Goal: Information Seeking & Learning: Find specific page/section

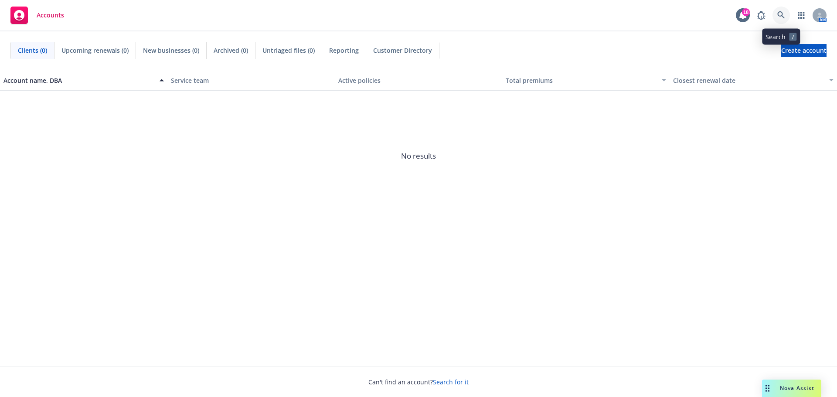
click at [781, 11] on icon at bounding box center [782, 15] width 8 height 8
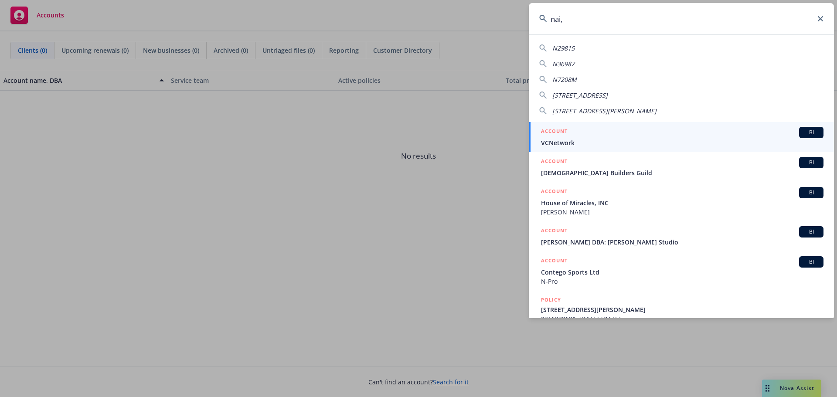
type input "nai, j"
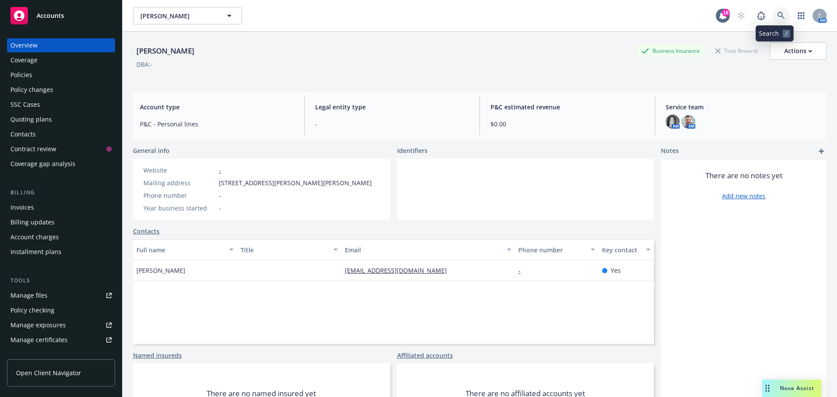
click at [778, 16] on icon at bounding box center [782, 16] width 8 height 8
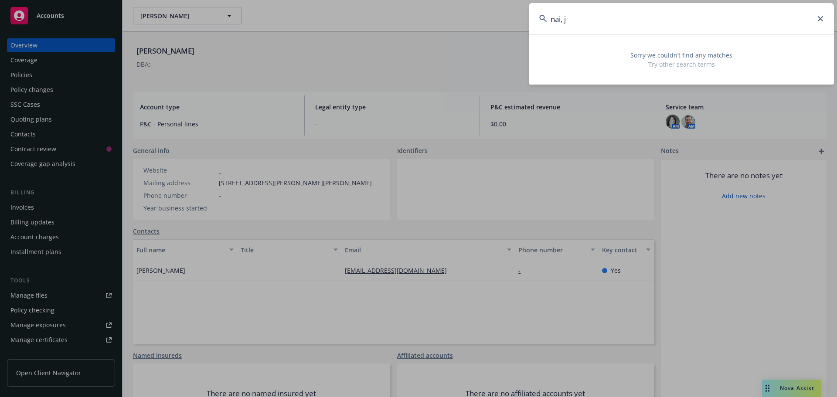
drag, startPoint x: 584, startPoint y: 26, endPoint x: 515, endPoint y: 23, distance: 68.6
click at [515, 23] on div "nai, j Sorry we couldn’t find any matches Try other search terms" at bounding box center [418, 198] width 837 height 397
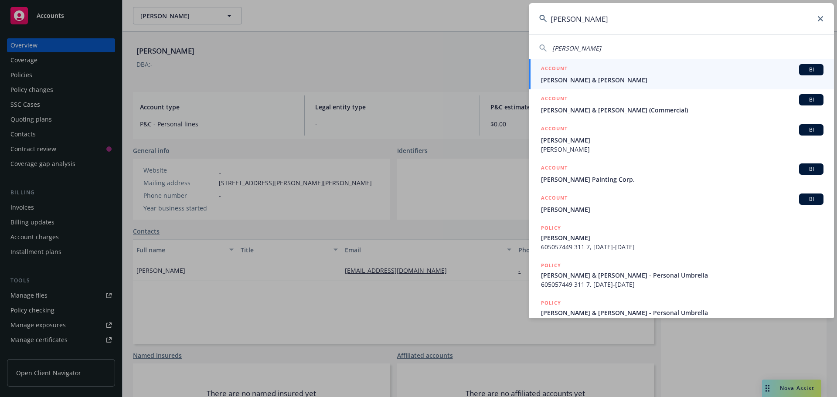
type input "[PERSON_NAME]"
click at [583, 81] on span "[PERSON_NAME] & [PERSON_NAME]" at bounding box center [682, 79] width 283 height 9
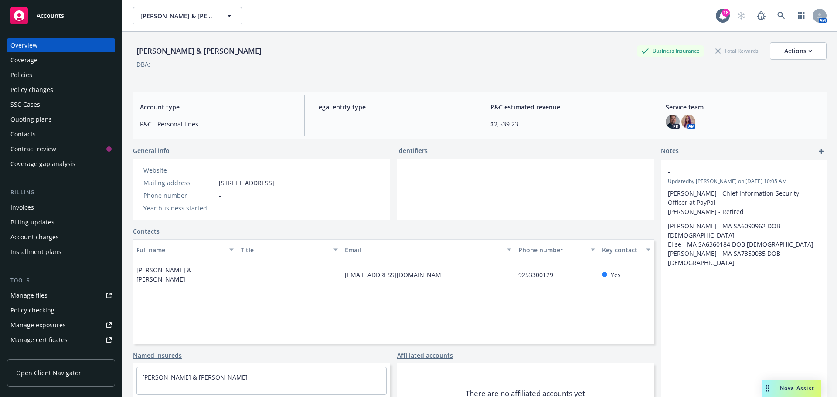
drag, startPoint x: 49, startPoint y: 71, endPoint x: 6, endPoint y: 71, distance: 43.6
click at [49, 71] on div "Policies" at bounding box center [60, 75] width 101 height 14
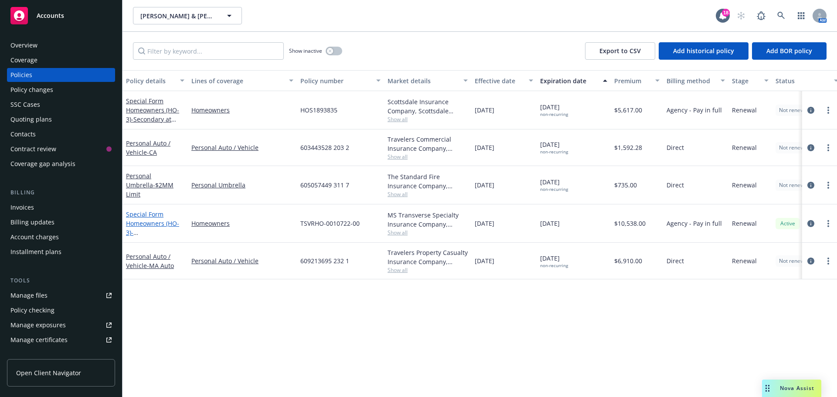
click at [158, 221] on link "Special Form Homeowners (HO-3) - [STREET_ADDRESS]" at bounding box center [153, 228] width 55 height 36
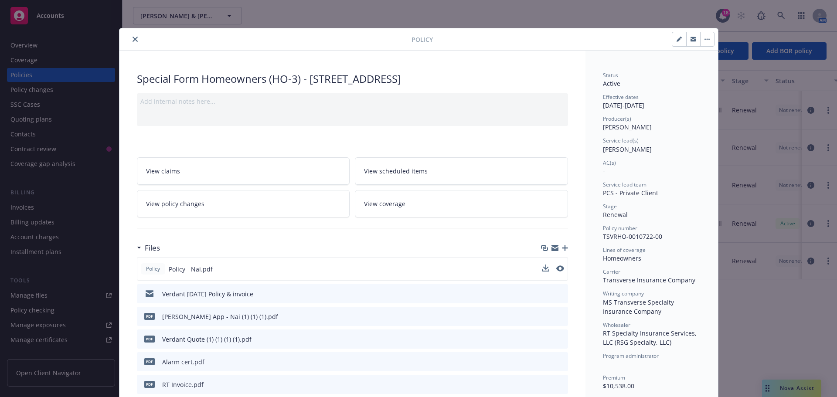
click at [556, 272] on button at bounding box center [560, 269] width 8 height 9
click at [556, 271] on icon "preview file" at bounding box center [560, 269] width 8 height 6
click at [133, 37] on icon "close" at bounding box center [135, 39] width 5 height 5
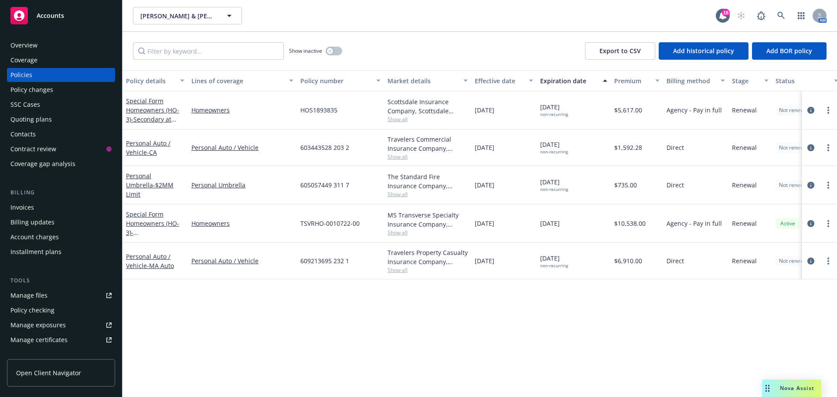
click at [127, 42] on div "Show inactive Export to CSV Add historical policy Add BOR policy" at bounding box center [480, 51] width 715 height 38
